Goal: Find specific page/section: Find specific page/section

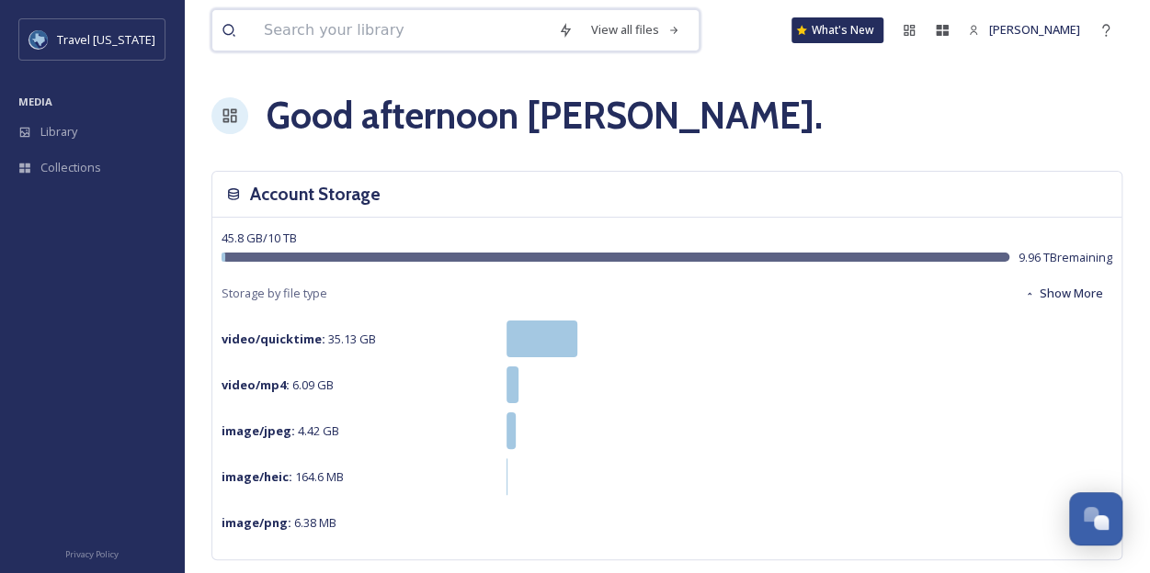
click at [290, 34] on input at bounding box center [402, 30] width 294 height 40
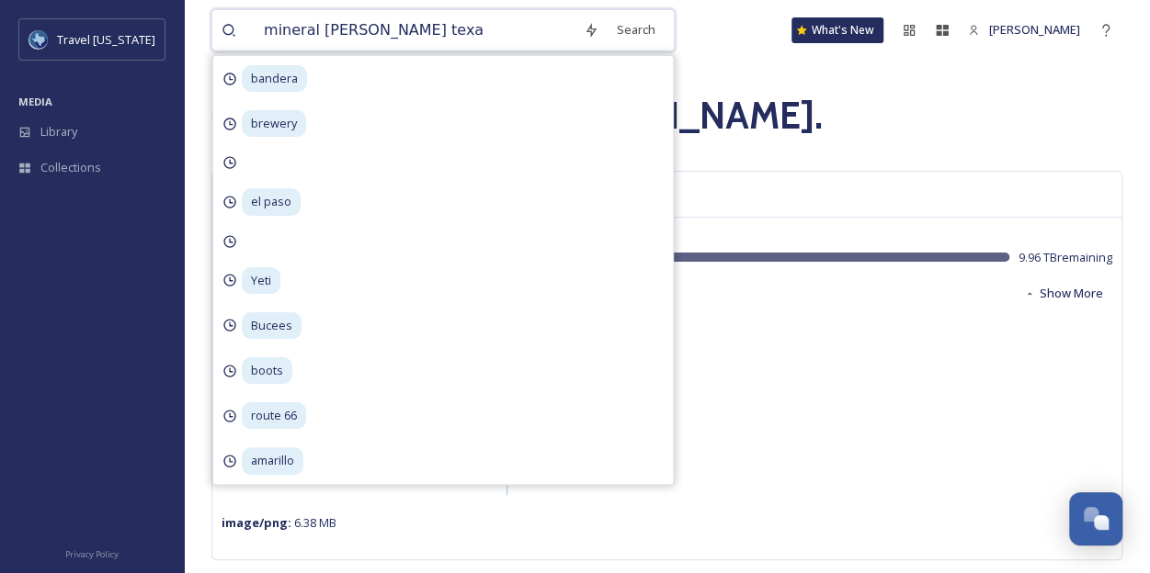
type input "mineral wells [US_STATE]"
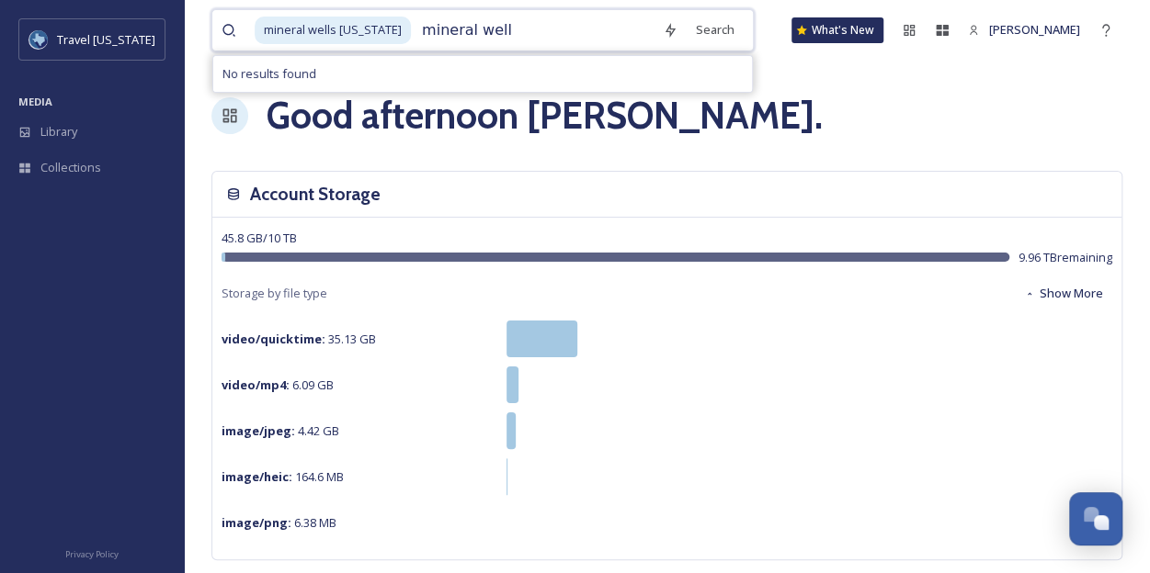
type input "mineral [PERSON_NAME]"
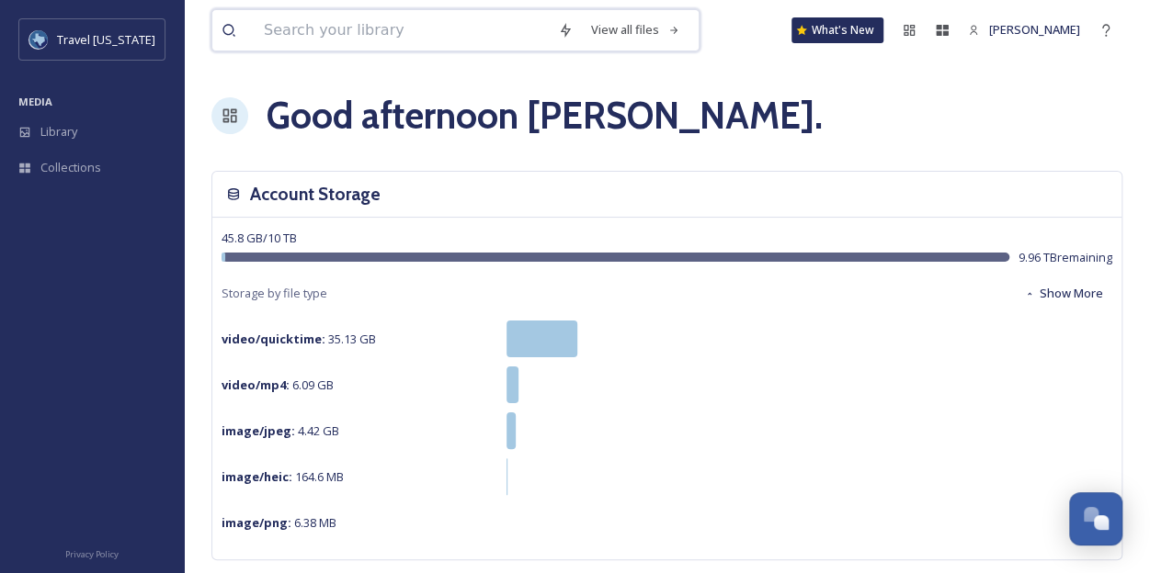
click at [285, 36] on input at bounding box center [402, 30] width 294 height 40
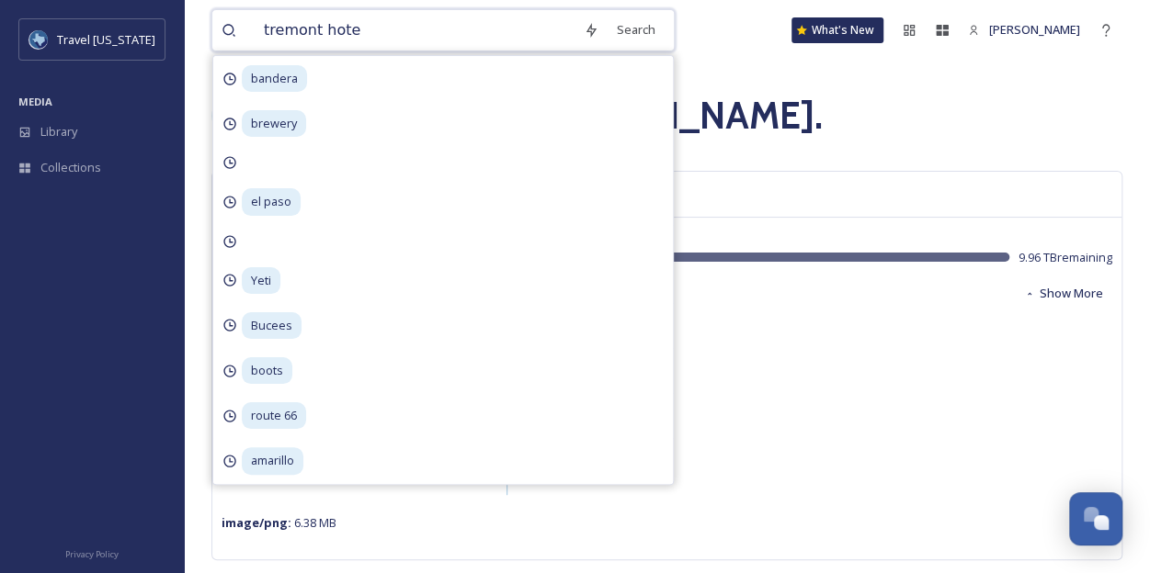
type input "tremont hotel"
